Goal: Task Accomplishment & Management: Manage account settings

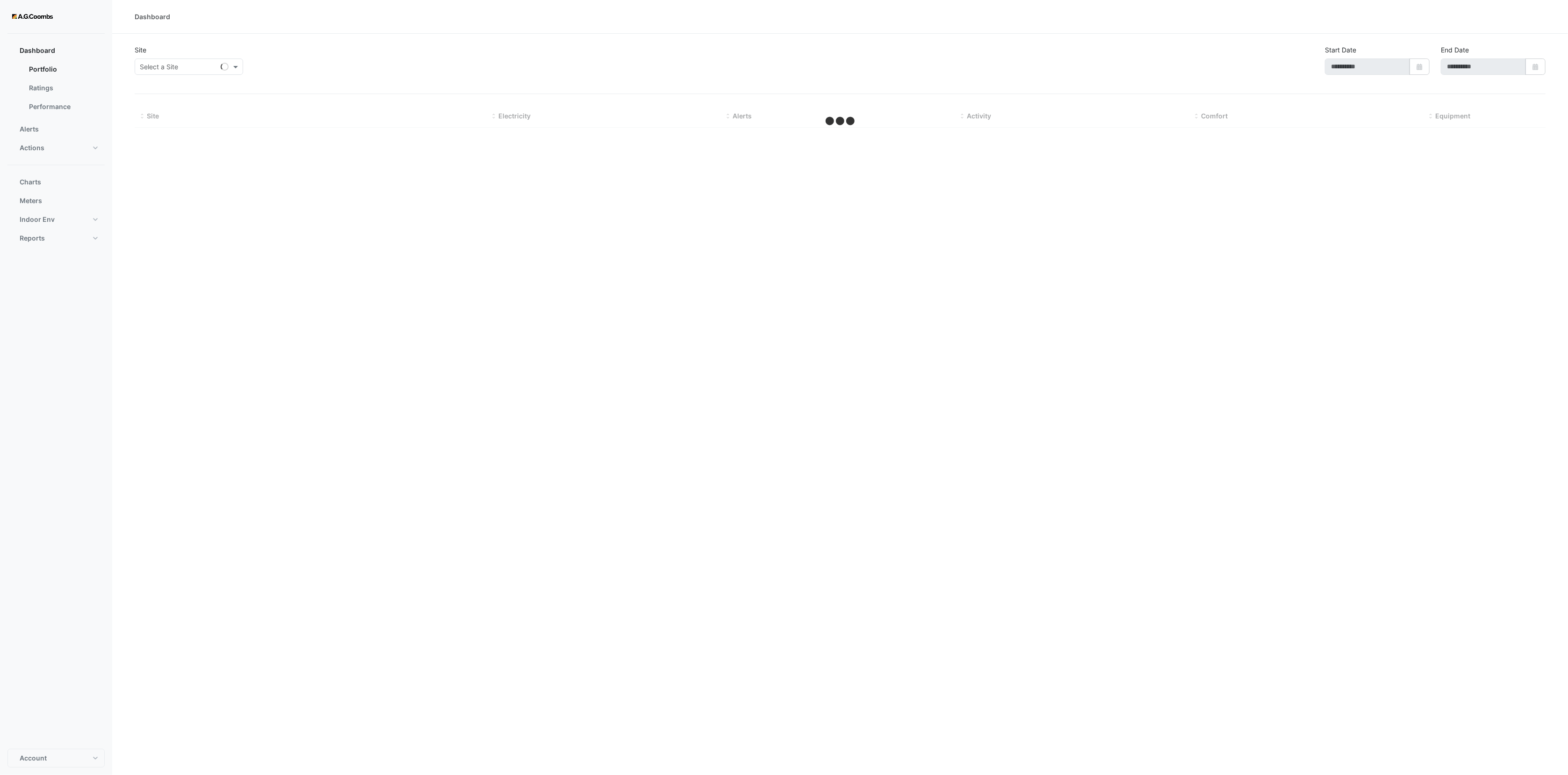
type input "**********"
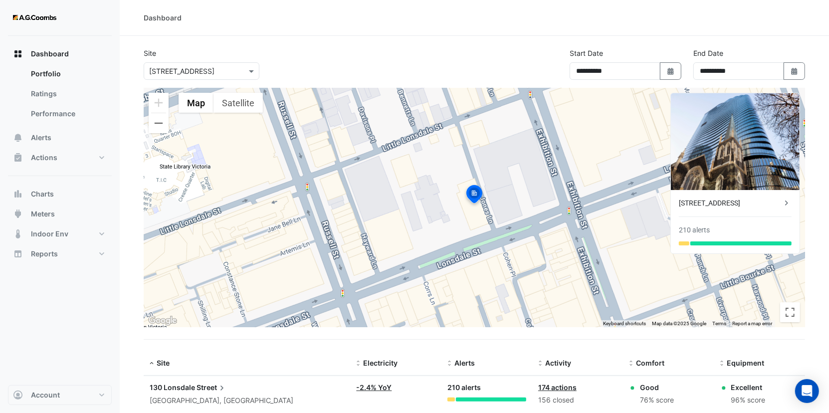
click at [33, 20] on img at bounding box center [34, 18] width 45 height 20
click at [58, 397] on span "Account" at bounding box center [45, 395] width 29 height 10
click at [80, 304] on link "Account Settings" at bounding box center [59, 301] width 95 height 20
